Goal: Task Accomplishment & Management: Use online tool/utility

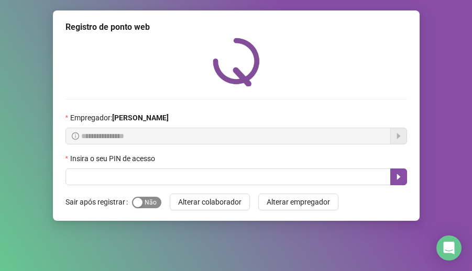
click at [149, 204] on span "Sim Não" at bounding box center [146, 203] width 29 height 12
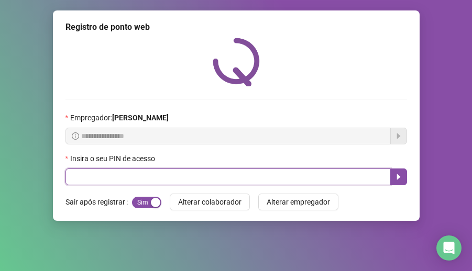
click at [153, 174] on input "text" at bounding box center [227, 177] width 325 height 17
click at [166, 178] on input "text" at bounding box center [227, 177] width 325 height 17
type input "*****"
drag, startPoint x: 404, startPoint y: 180, endPoint x: 394, endPoint y: 160, distance: 22.5
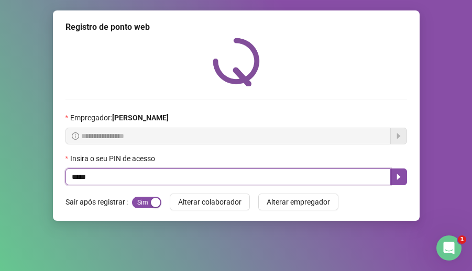
click at [404, 179] on button "button" at bounding box center [398, 177] width 17 height 17
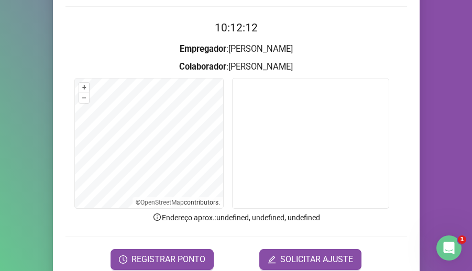
scroll to position [138, 0]
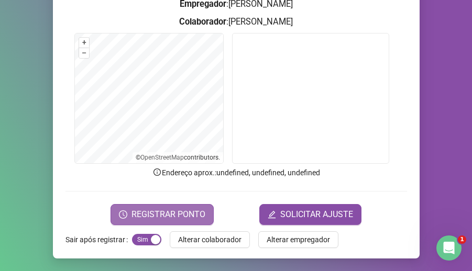
click at [193, 215] on span "REGISTRAR PONTO" at bounding box center [168, 214] width 74 height 13
